Goal: Task Accomplishment & Management: Use online tool/utility

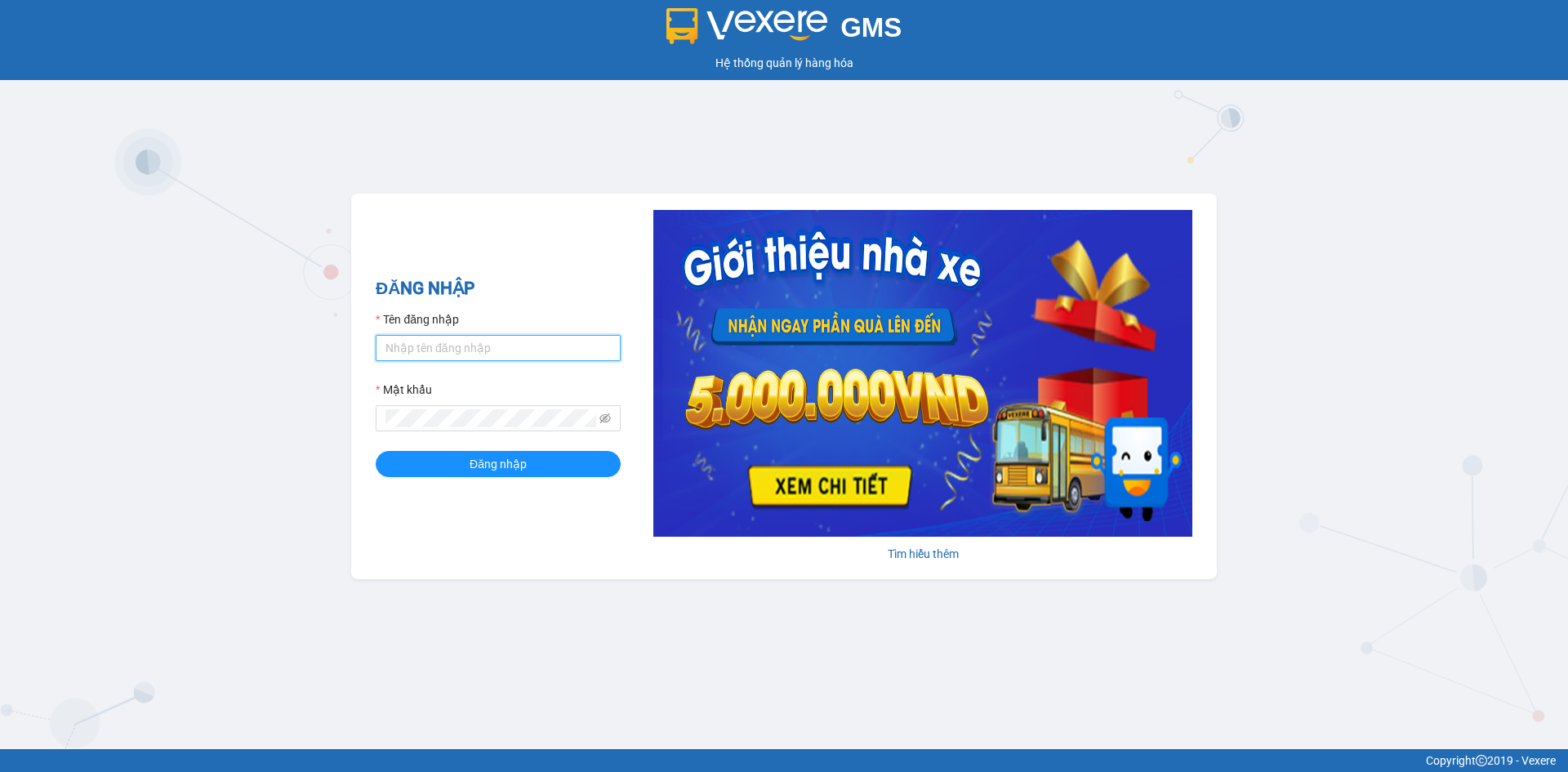
click at [522, 354] on input "Tên đăng nhập" at bounding box center [498, 347] width 245 height 26
type input "dangngan.tankimchi"
click at [376, 451] on button "Đăng nhập" at bounding box center [498, 463] width 245 height 26
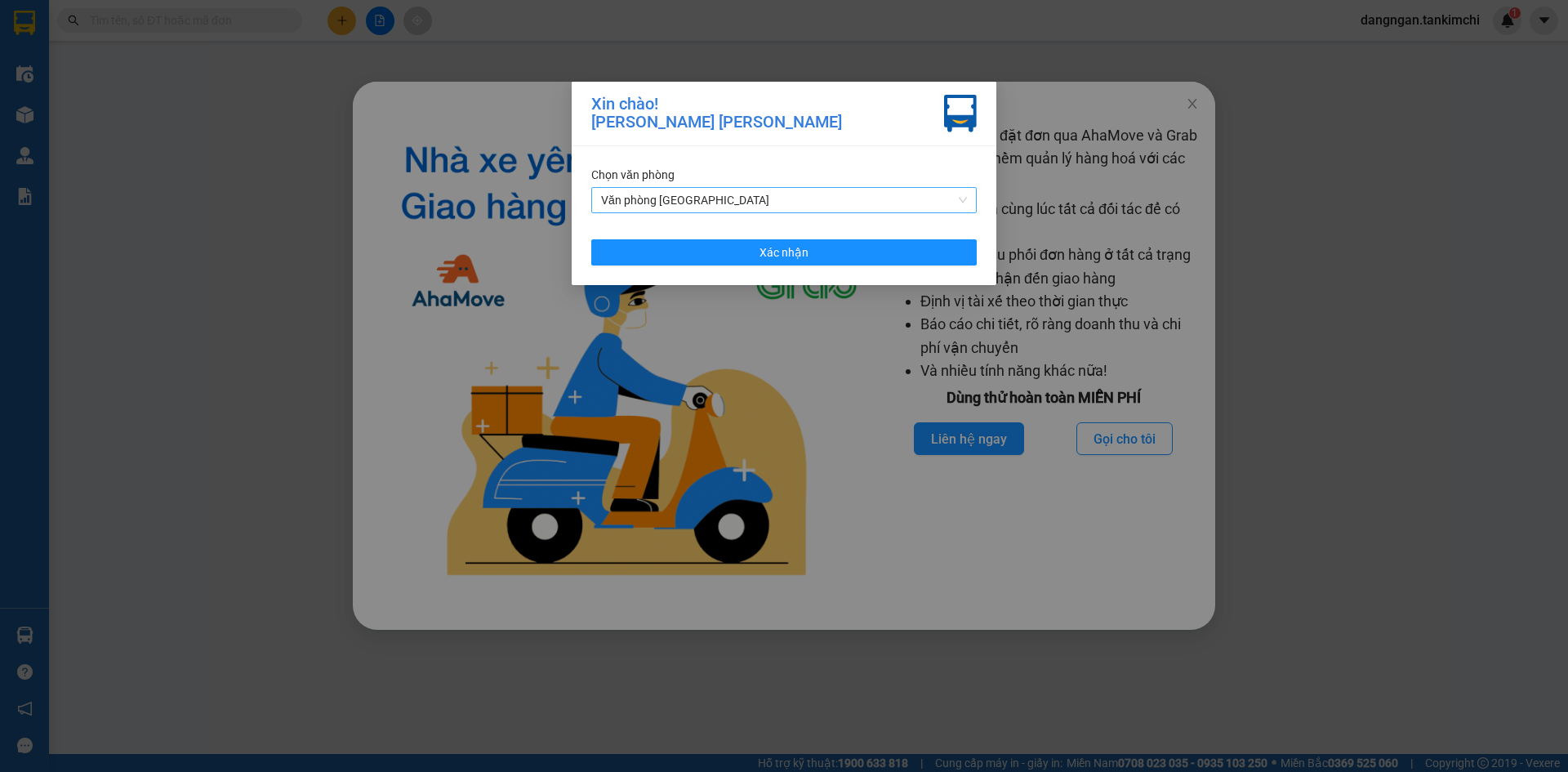
click at [778, 191] on span "Văn phòng Đà Nẵng" at bounding box center [784, 199] width 366 height 24
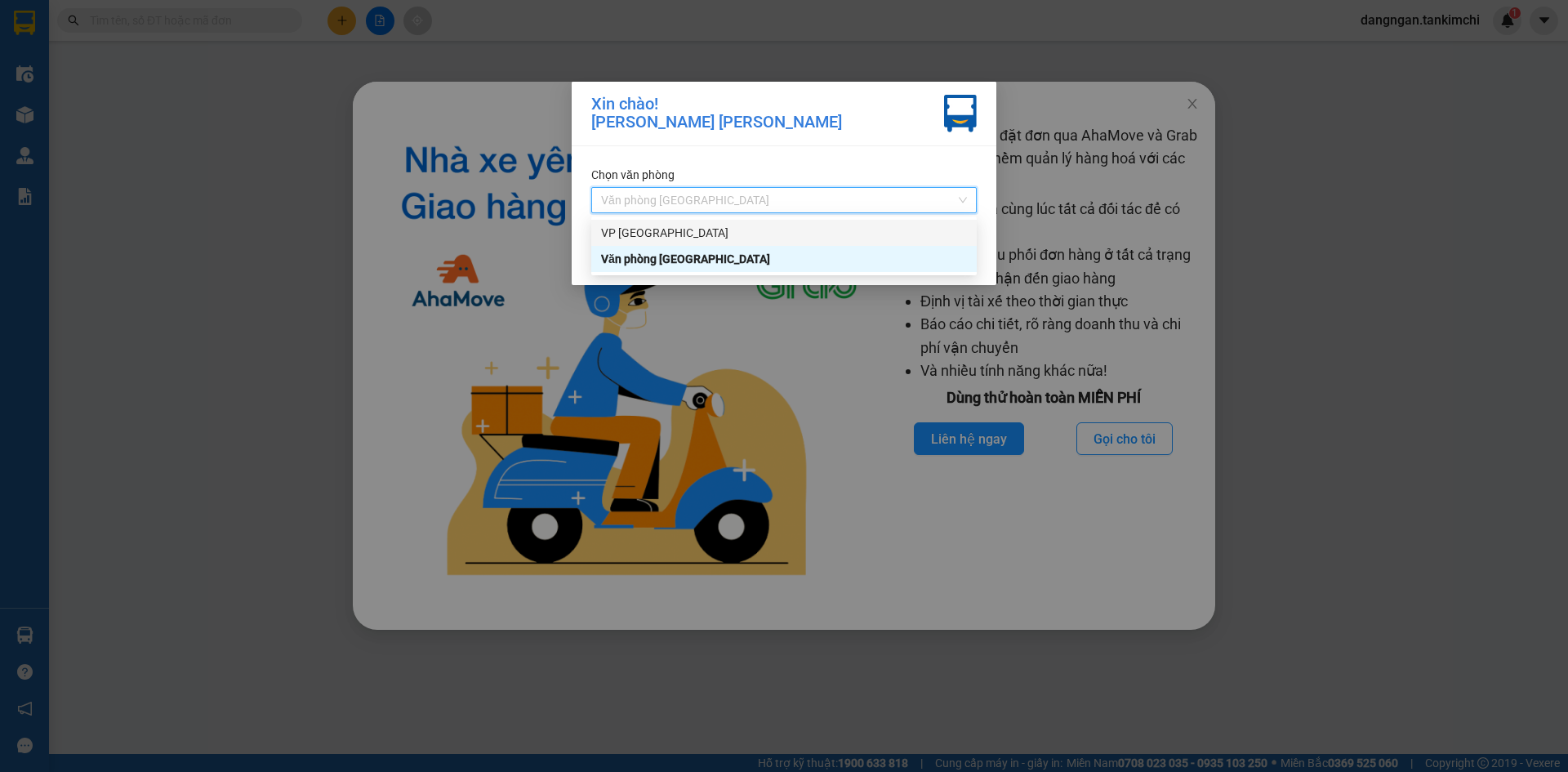
click at [752, 235] on div "VP Đà Lạt" at bounding box center [784, 232] width 366 height 18
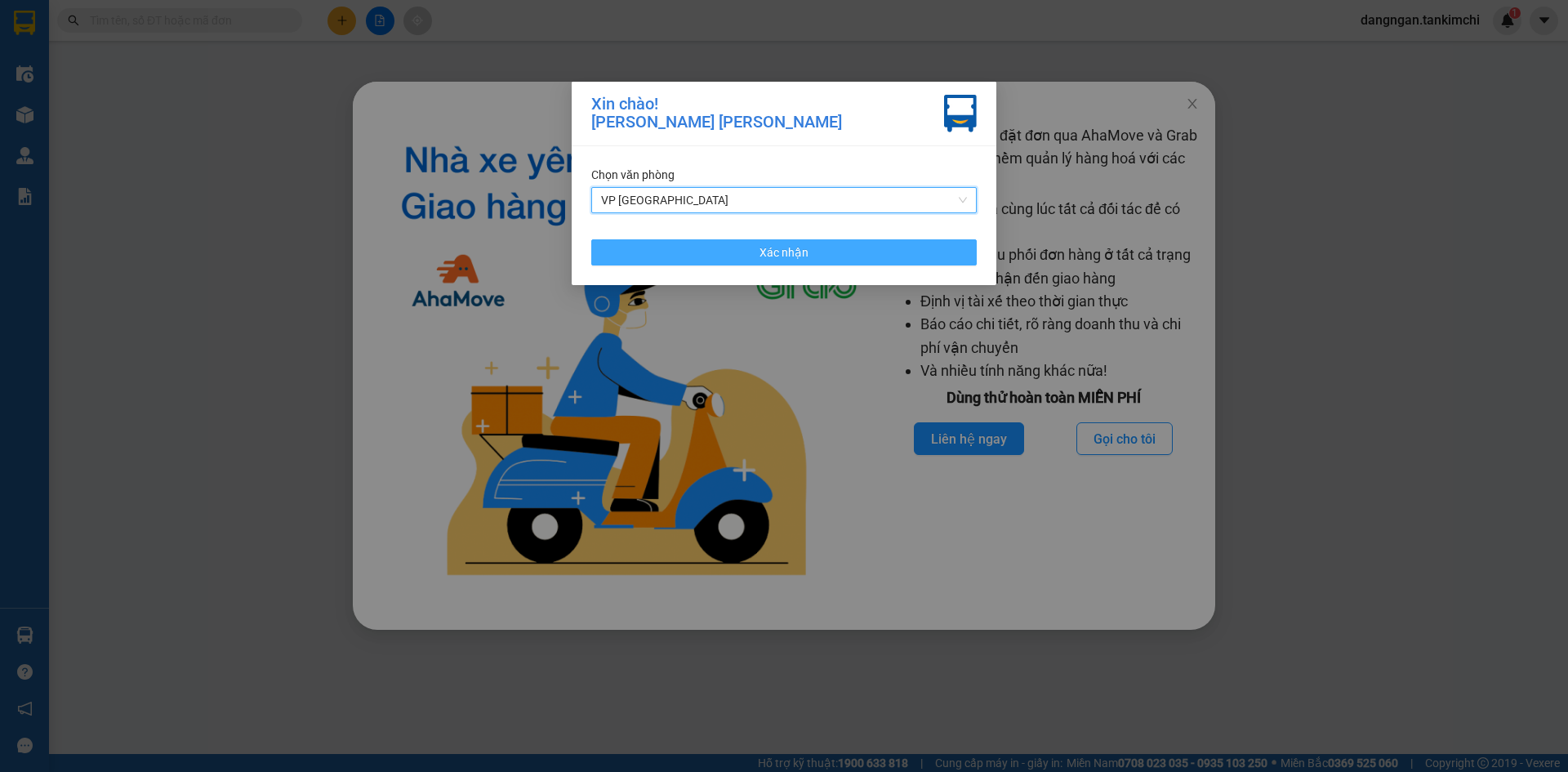
click at [787, 256] on span "Xác nhận" at bounding box center [784, 251] width 49 height 18
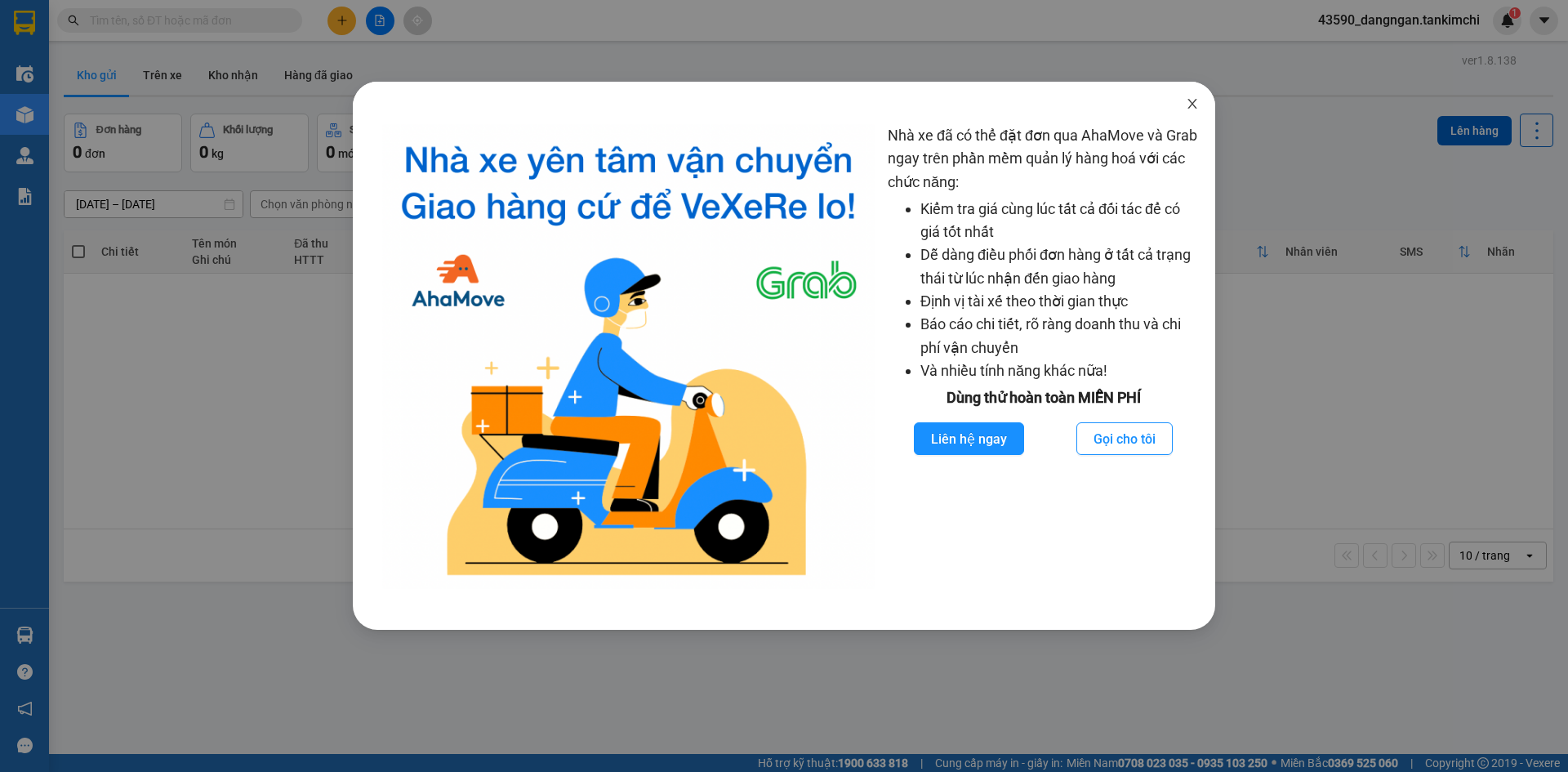
drag, startPoint x: 1196, startPoint y: 101, endPoint x: 980, endPoint y: 74, distance: 217.7
click at [1191, 101] on icon "close" at bounding box center [1192, 104] width 13 height 13
